Goal: Task Accomplishment & Management: Use online tool/utility

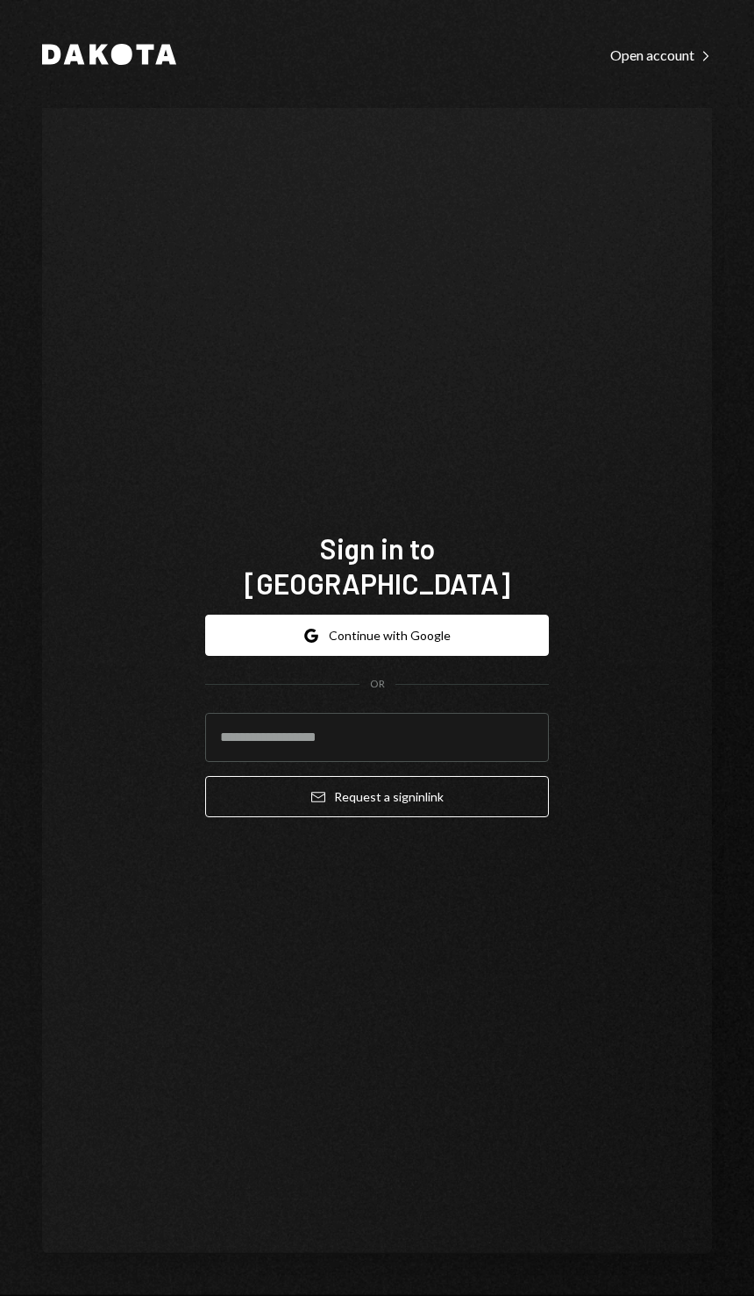
click at [502, 656] on button "Google Continue with Google" at bounding box center [377, 635] width 344 height 41
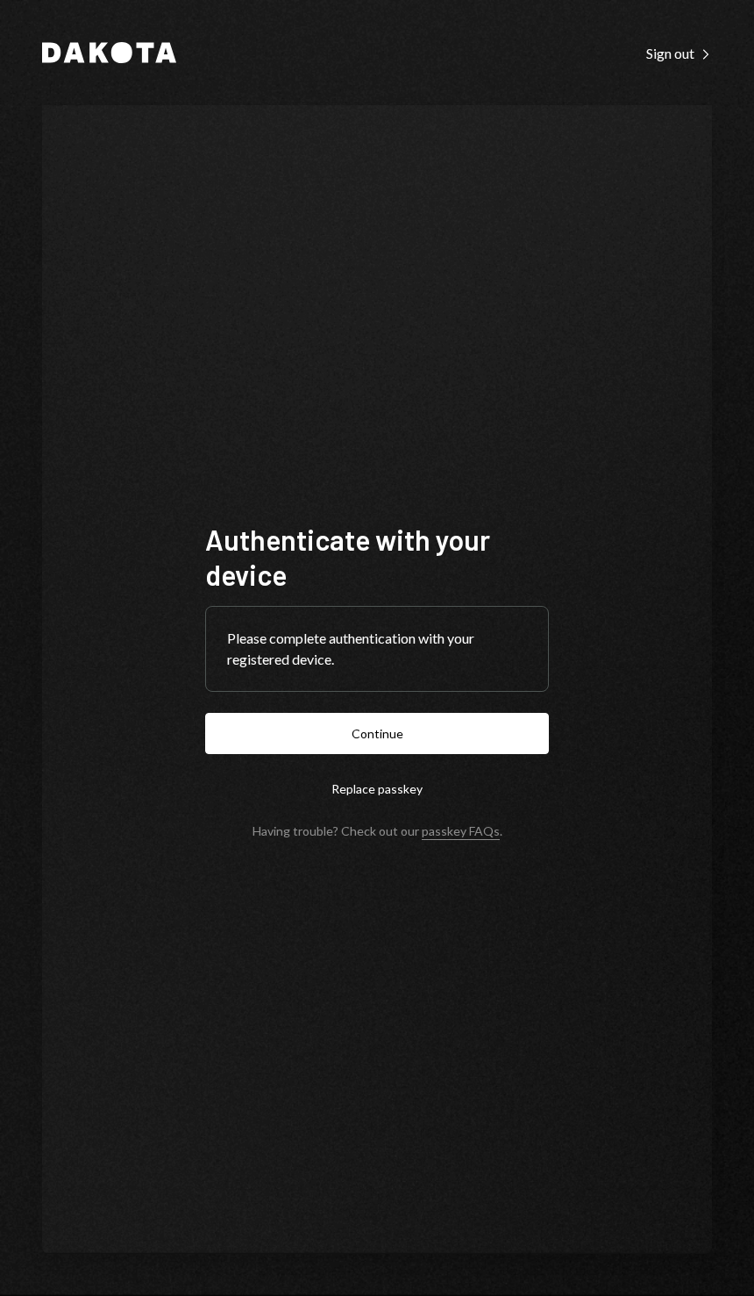
click at [511, 754] on button "Continue" at bounding box center [377, 733] width 344 height 41
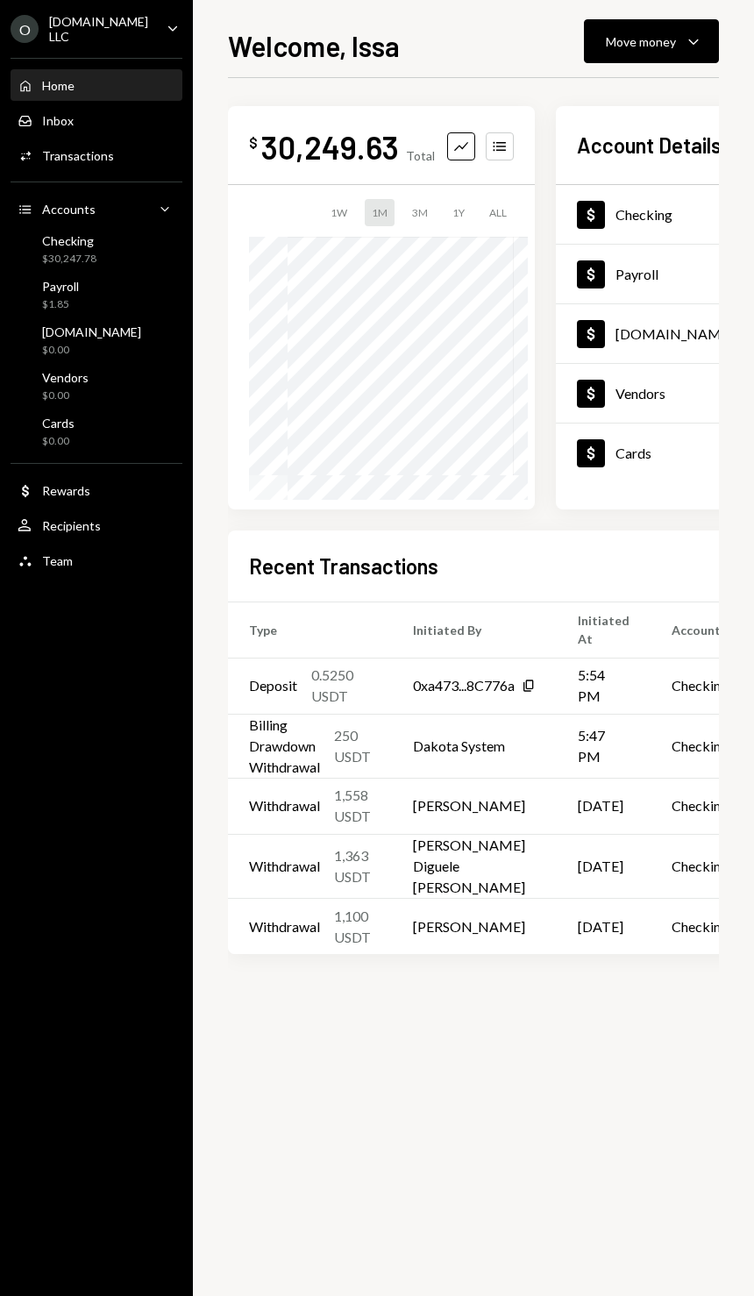
click at [689, 34] on icon "Caret Down" at bounding box center [693, 41] width 21 height 21
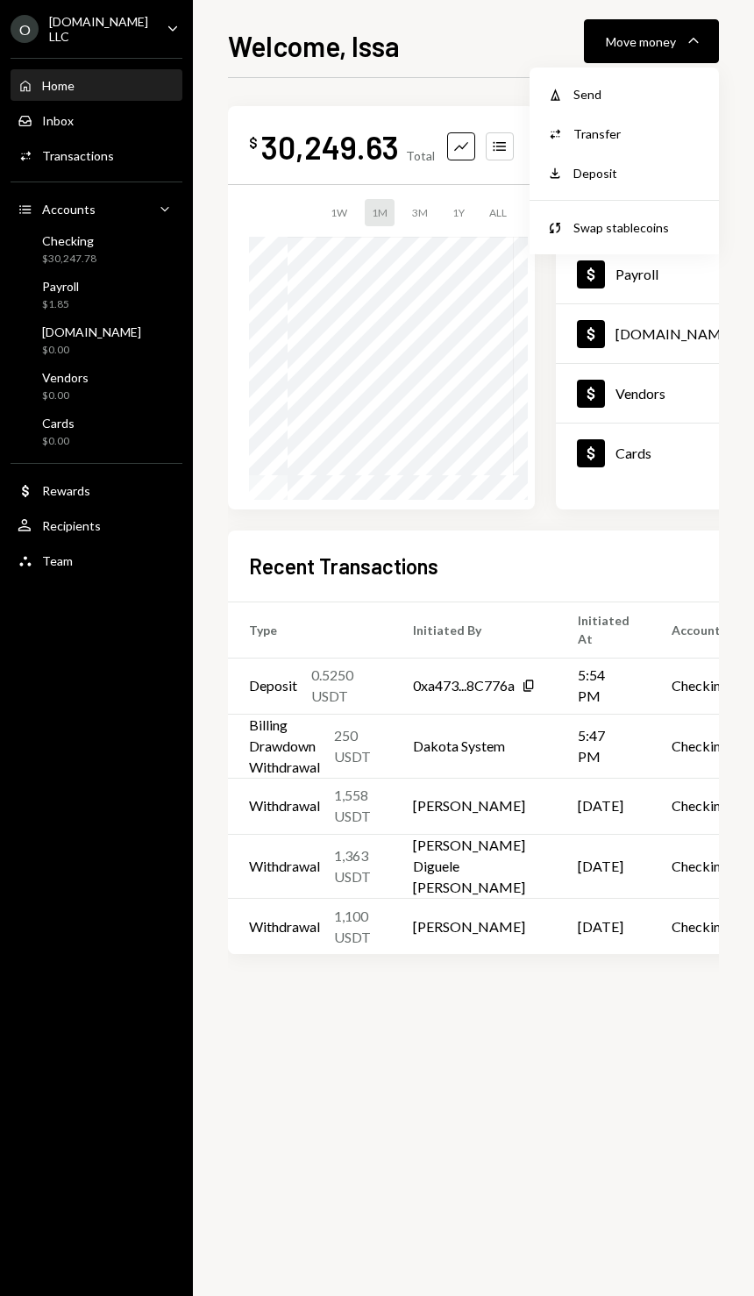
click at [659, 179] on div "Deposit" at bounding box center [638, 173] width 128 height 18
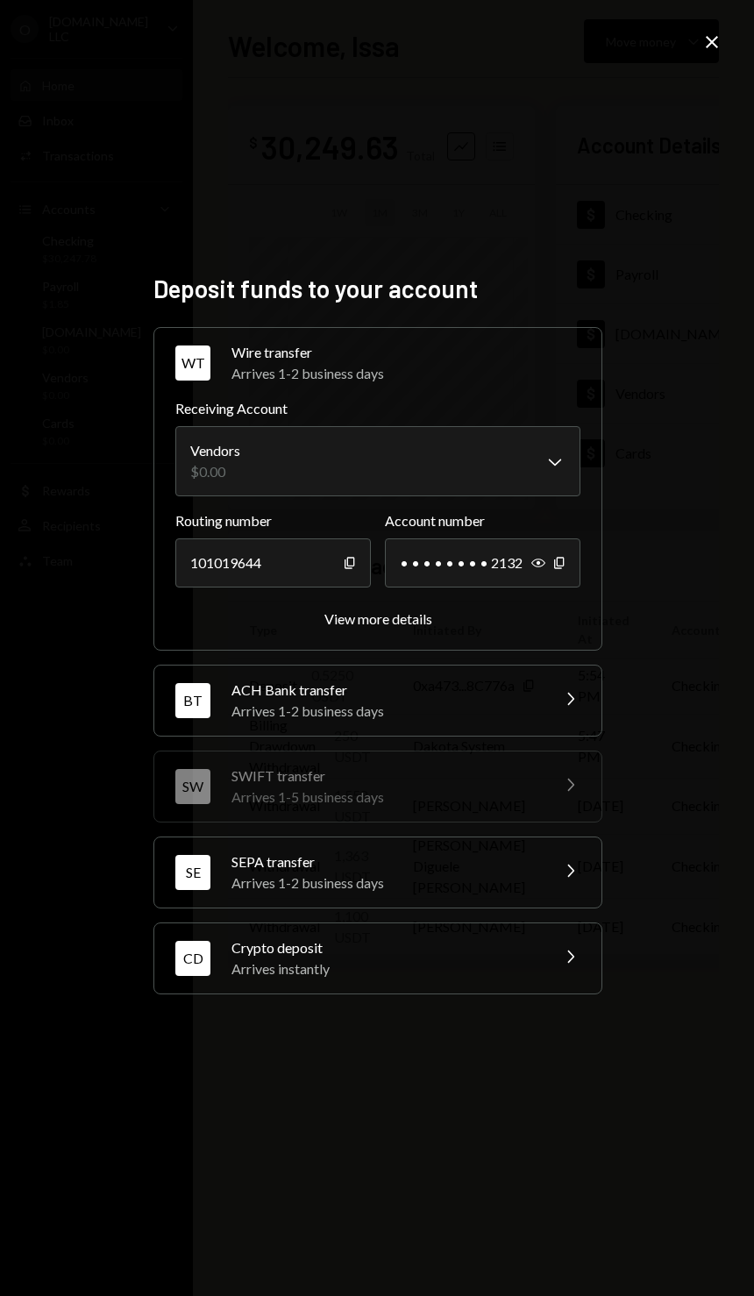
click at [496, 980] on div "Arrives instantly" at bounding box center [385, 969] width 307 height 21
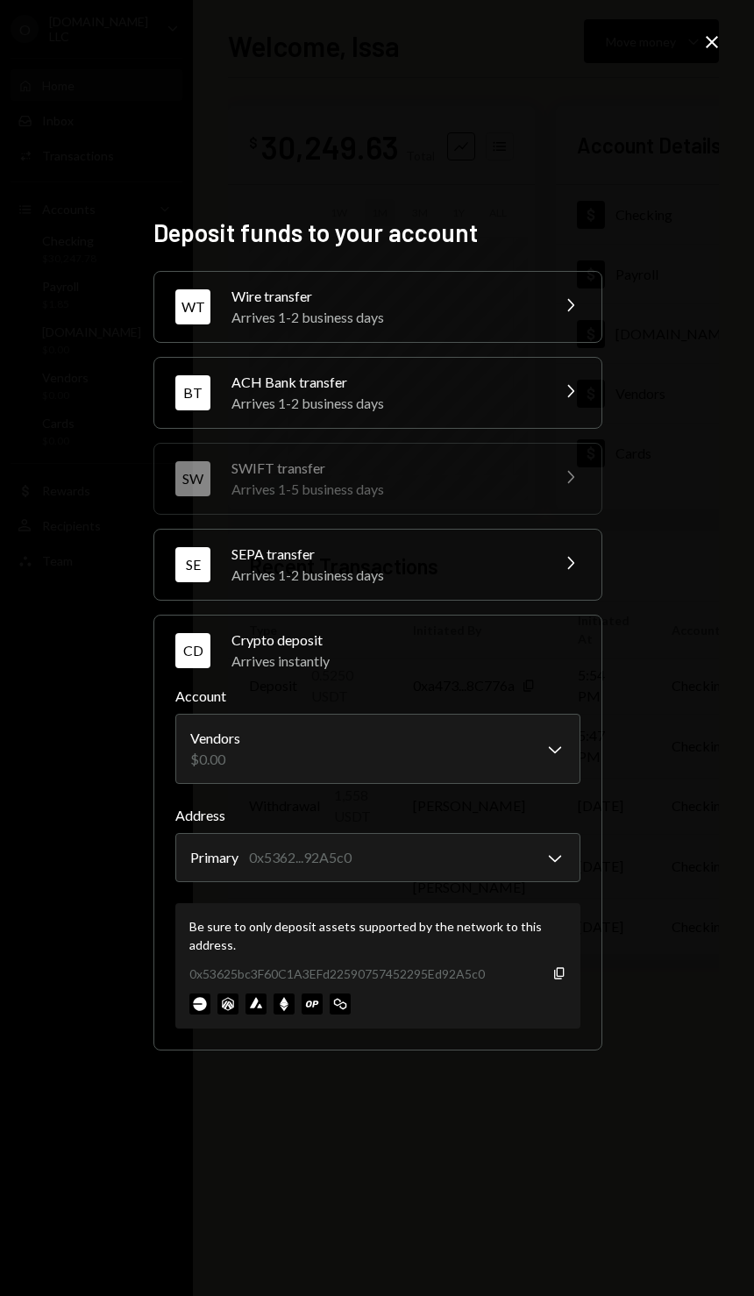
click at [538, 983] on div "0x53625bc3F60C1A3EFd22590757452295Ed92A5c0 Copy" at bounding box center [377, 974] width 377 height 18
click at [531, 928] on div "Primary 0x5362...92A5c0" at bounding box center [373, 937] width 401 height 42
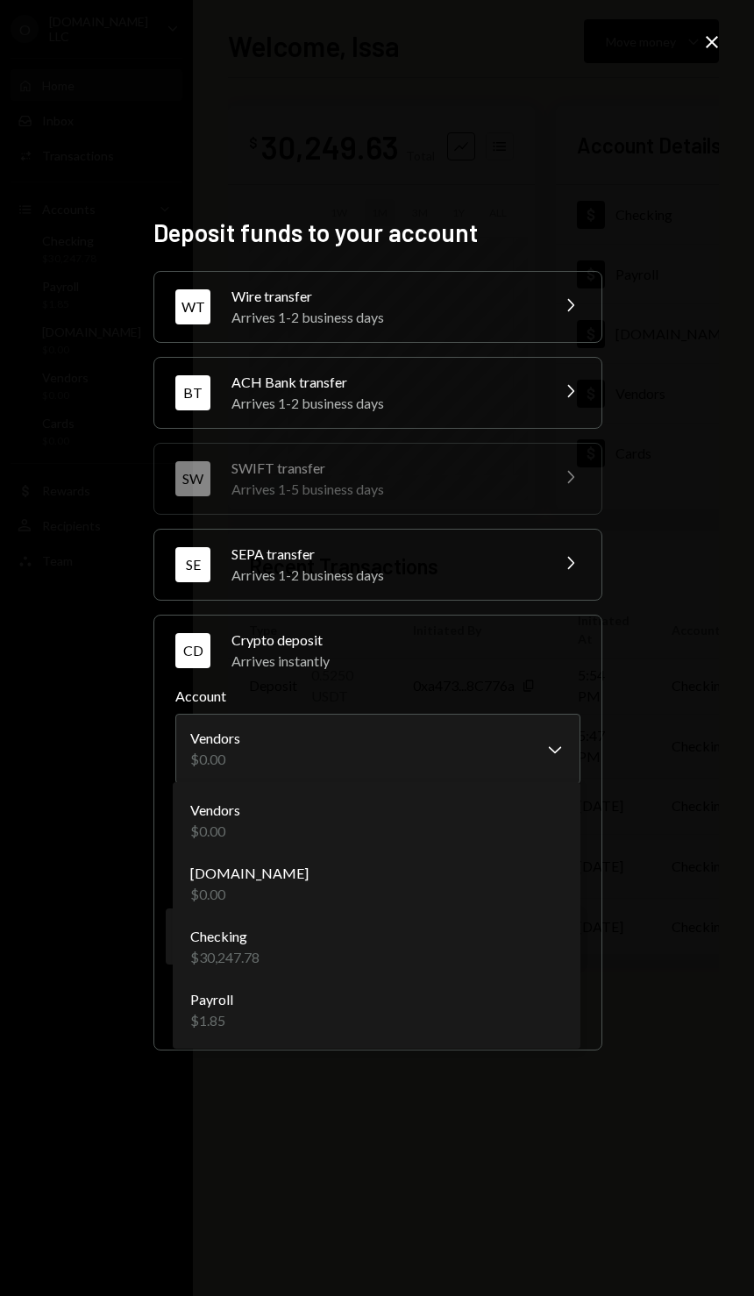
select select "**********"
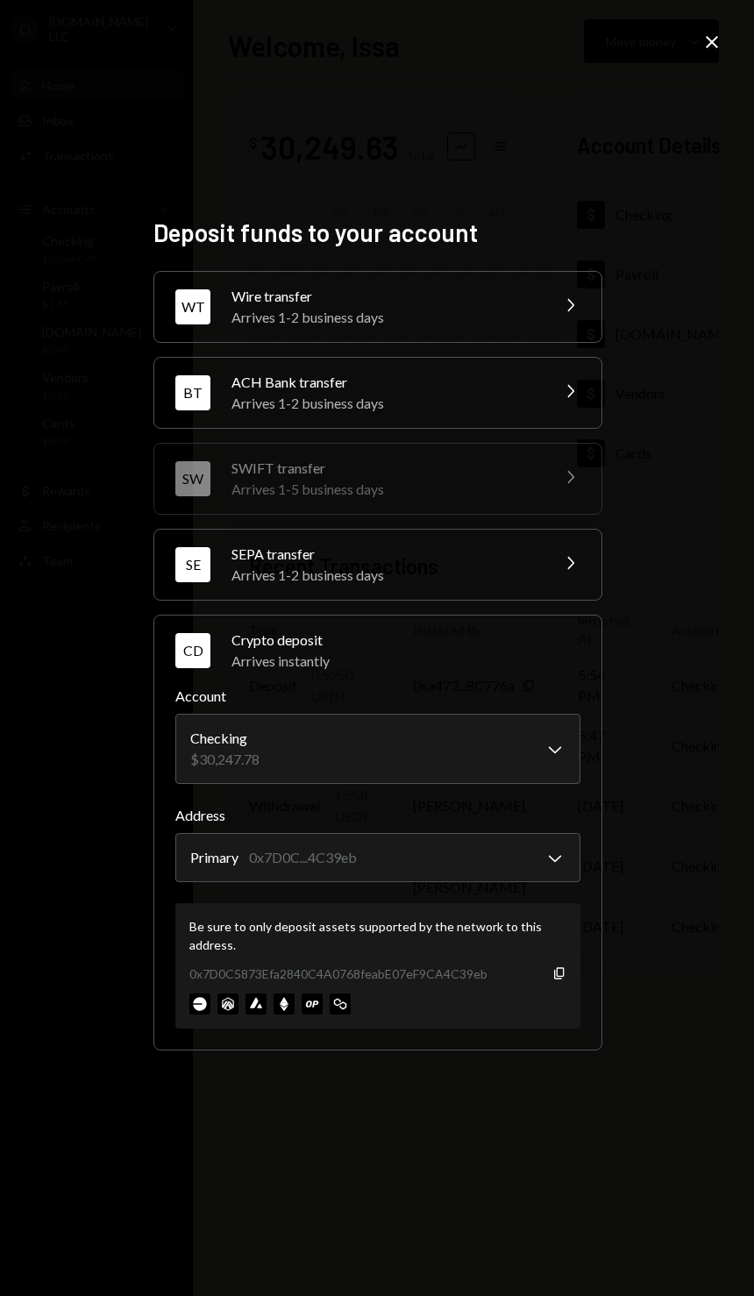
click at [546, 983] on div "0x7D0C5873Efa2840C4A0768feabE07eF9CA4C39eb Copy" at bounding box center [377, 974] width 377 height 18
click at [536, 983] on div "0x7D0C5873Efa2840C4A0768feabE07eF9CA4C39eb Copy" at bounding box center [377, 974] width 377 height 18
click at [546, 983] on div "0x7D0C5873Efa2840C4A0768feabE07eF9CA4C39eb Copy" at bounding box center [377, 974] width 377 height 18
click at [560, 980] on icon "button" at bounding box center [559, 973] width 10 height 11
